Goal: Information Seeking & Learning: Understand process/instructions

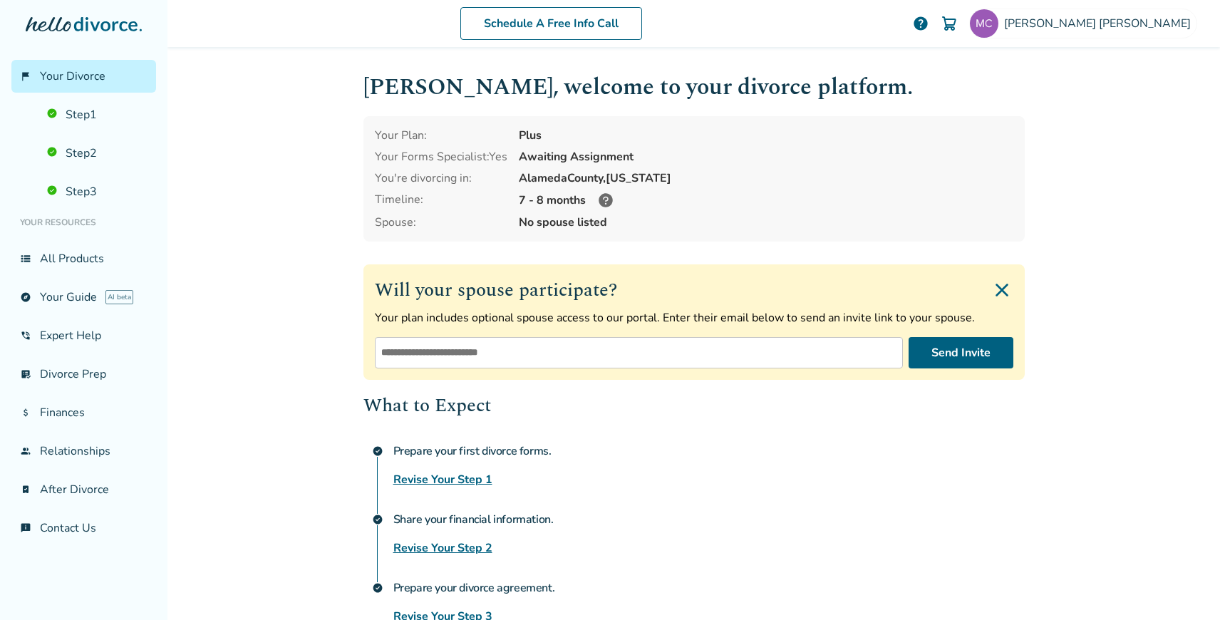
scroll to position [17, 0]
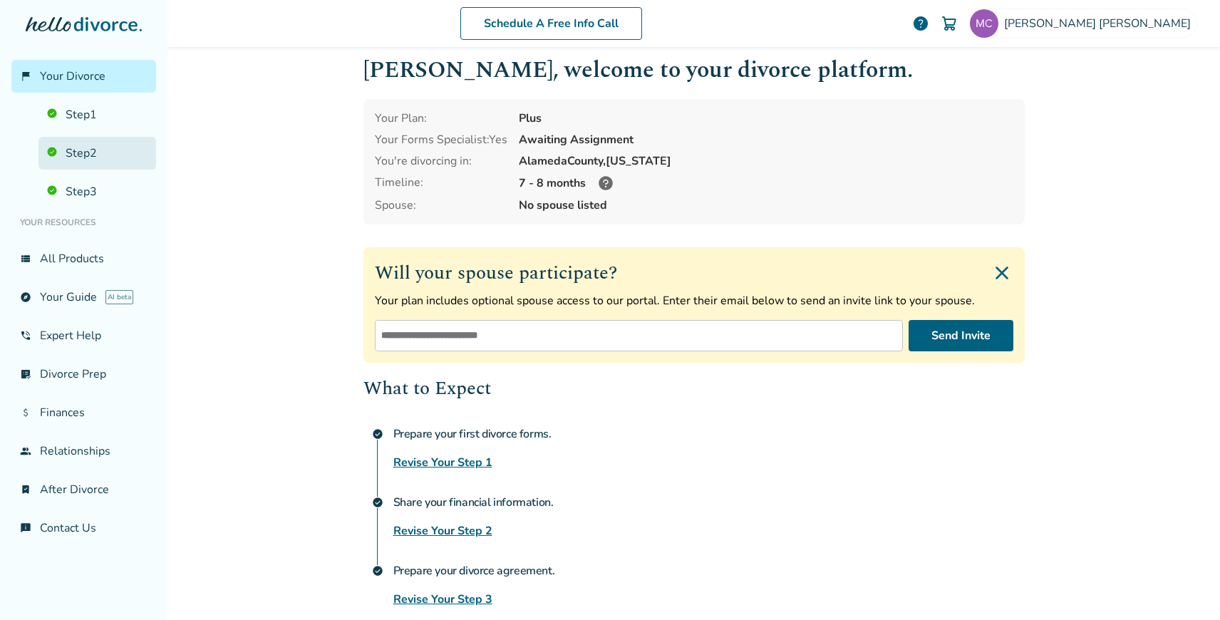
click at [95, 152] on link "Step 2" at bounding box center [97, 153] width 118 height 33
